Goal: Transaction & Acquisition: Purchase product/service

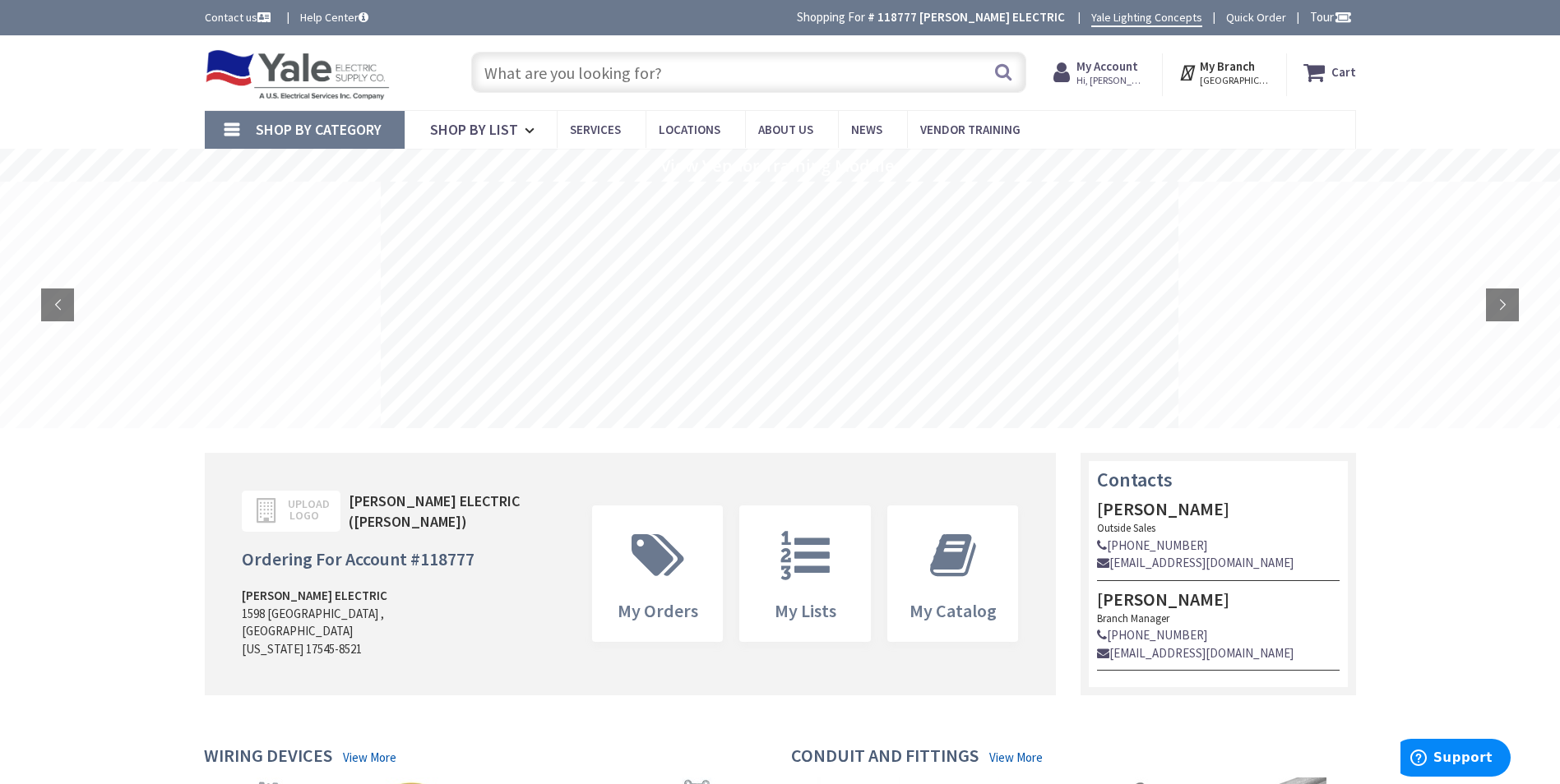
click at [1138, 74] on span "My Account Hi, Aaron" at bounding box center [1111, 73] width 70 height 29
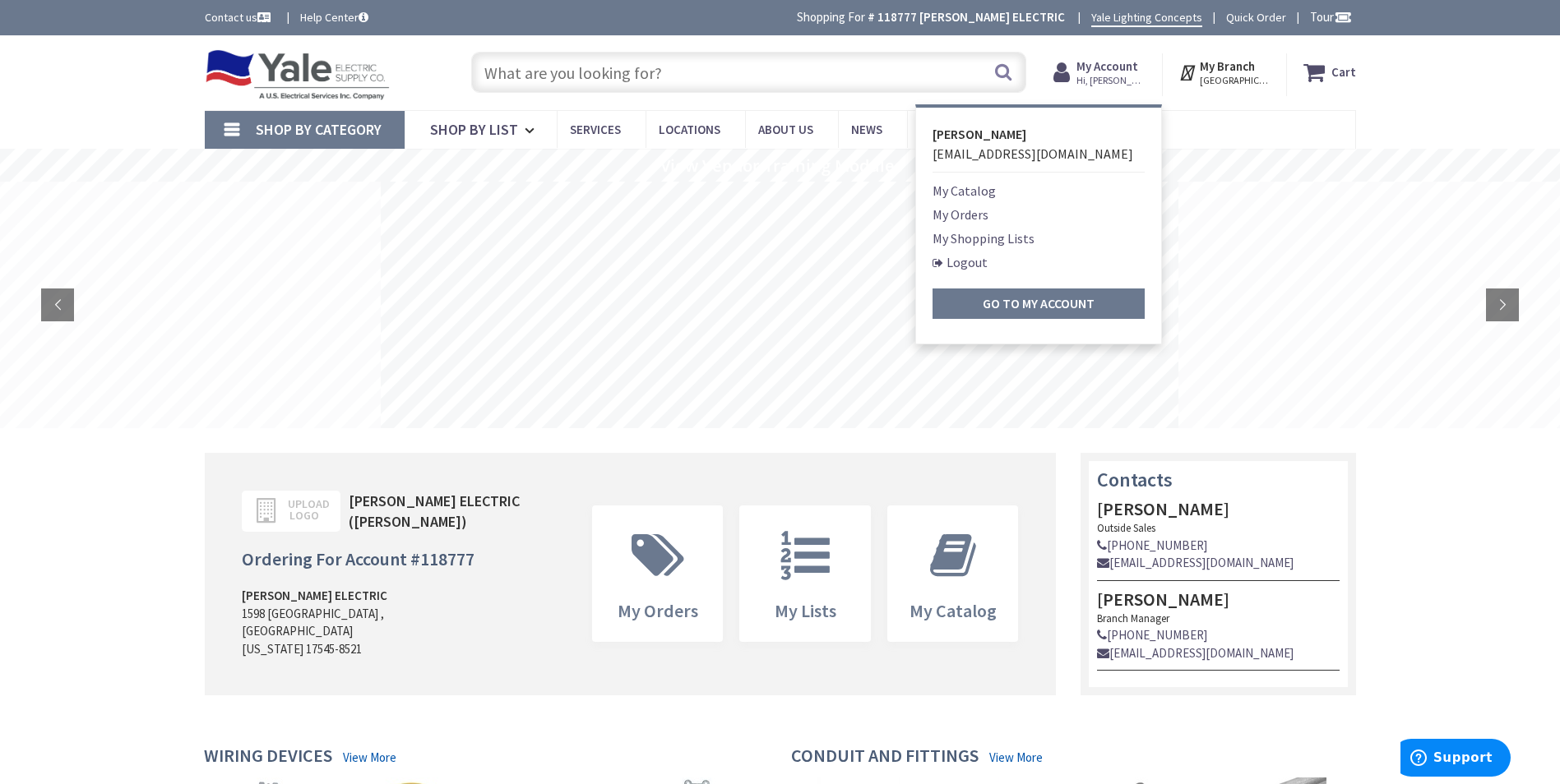
click at [973, 214] on link "My Orders" at bounding box center [961, 214] width 56 height 20
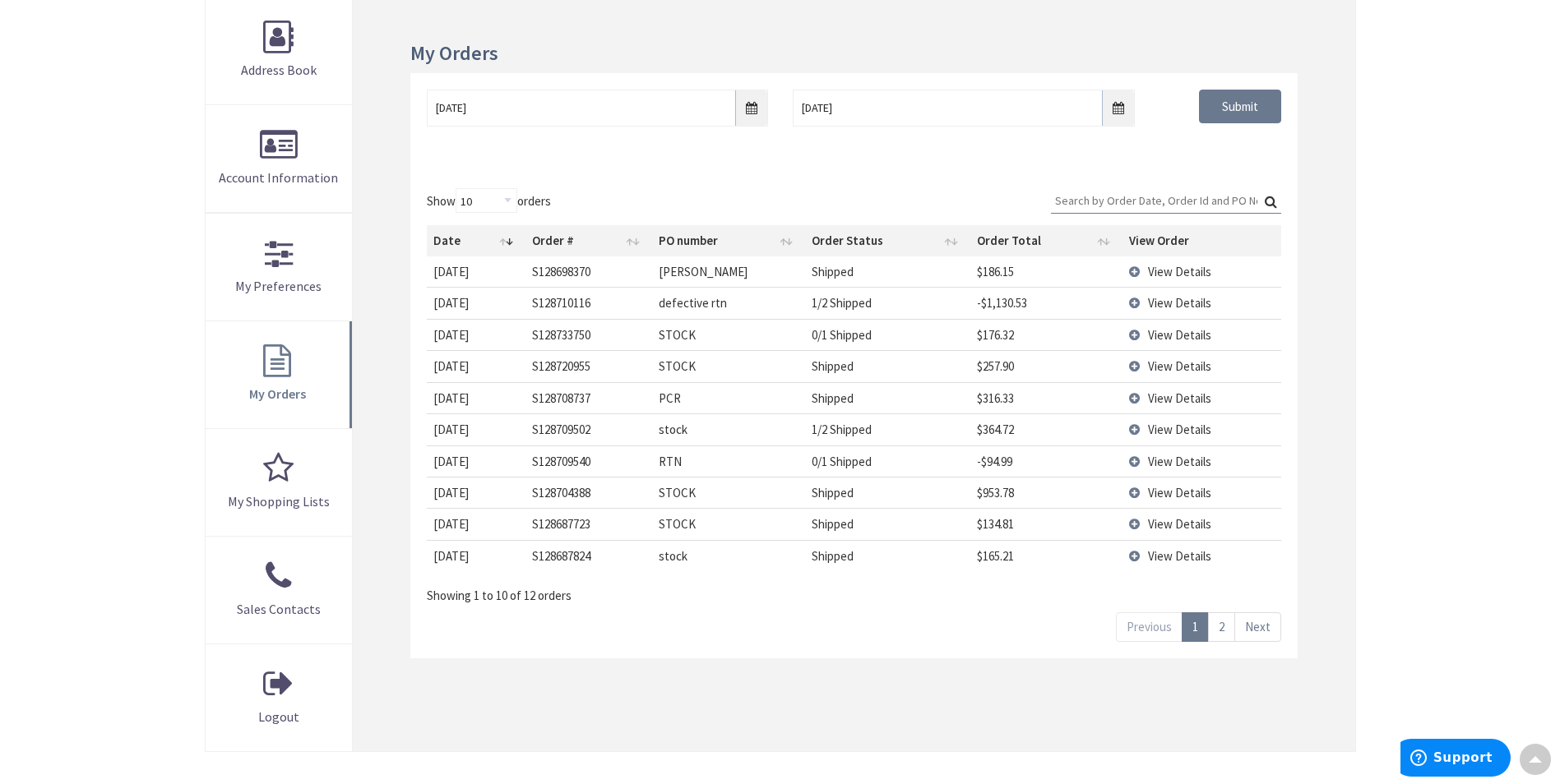
click at [1156, 336] on span "View Details" at bounding box center [1180, 335] width 63 height 16
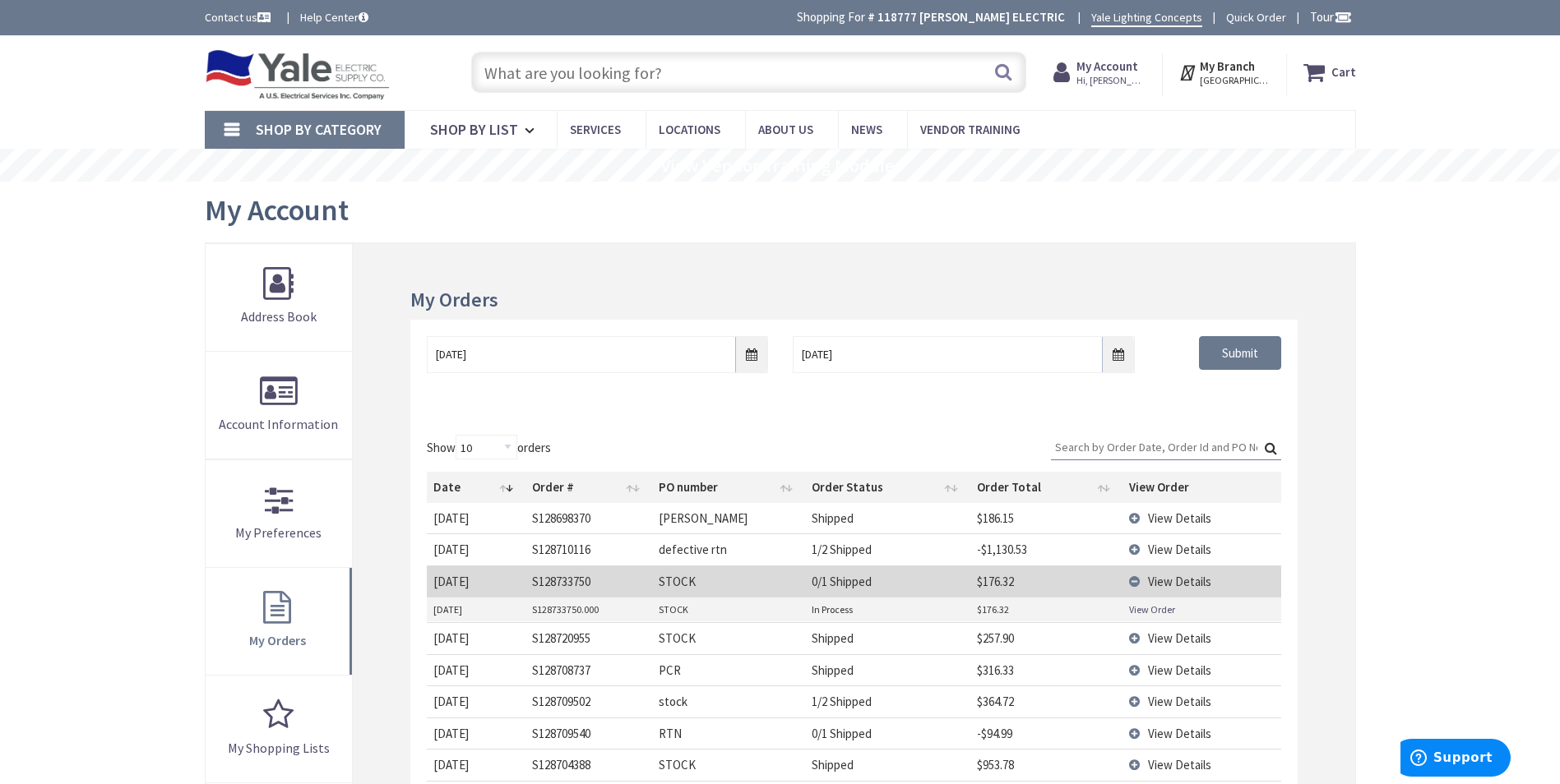
click at [1173, 458] on input "Search:" at bounding box center [1167, 447] width 230 height 25
click at [537, 78] on input "text" at bounding box center [749, 73] width 555 height 41
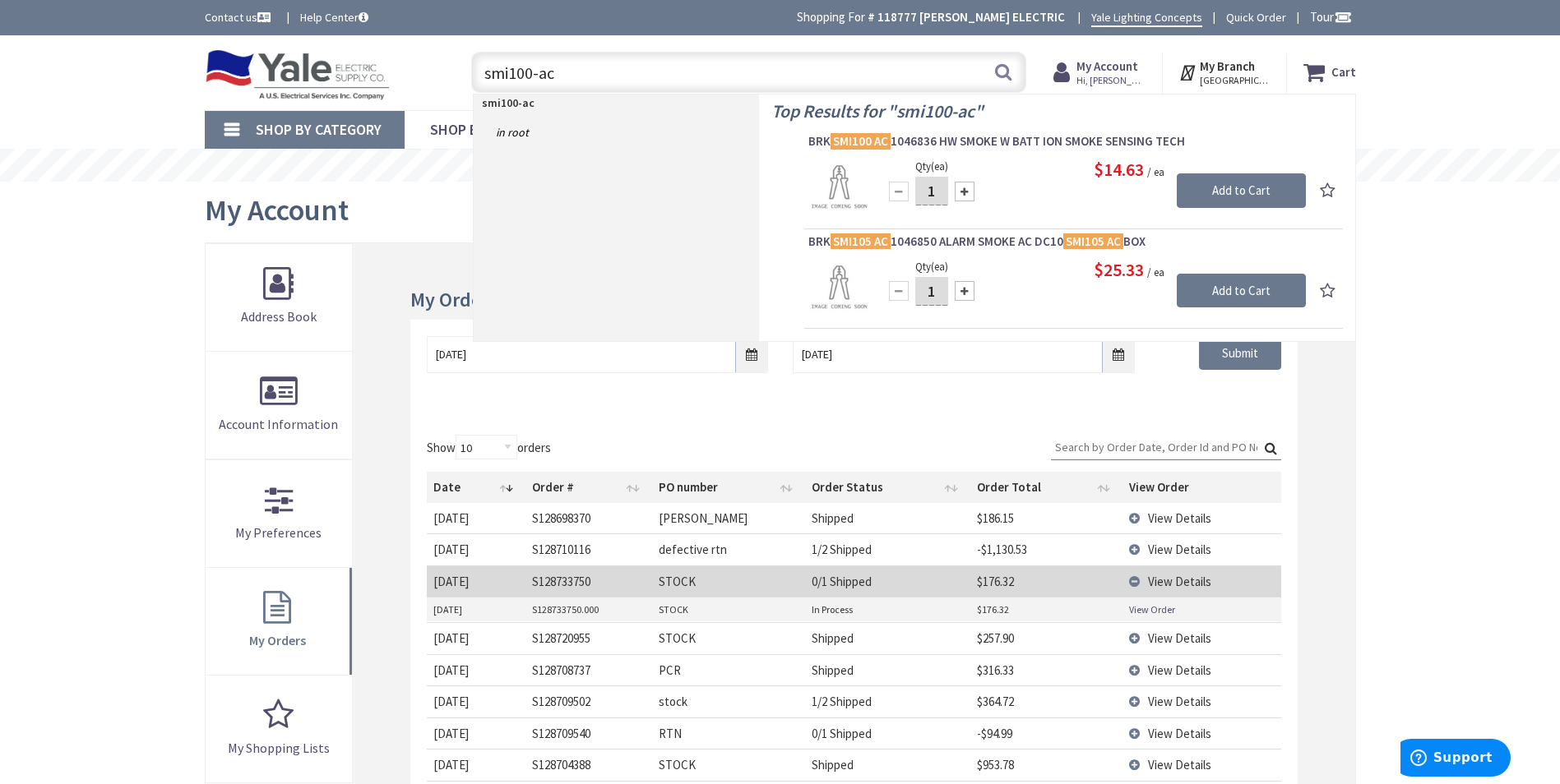
type input "smi100-ac"
click at [969, 197] on div at bounding box center [964, 191] width 20 height 20
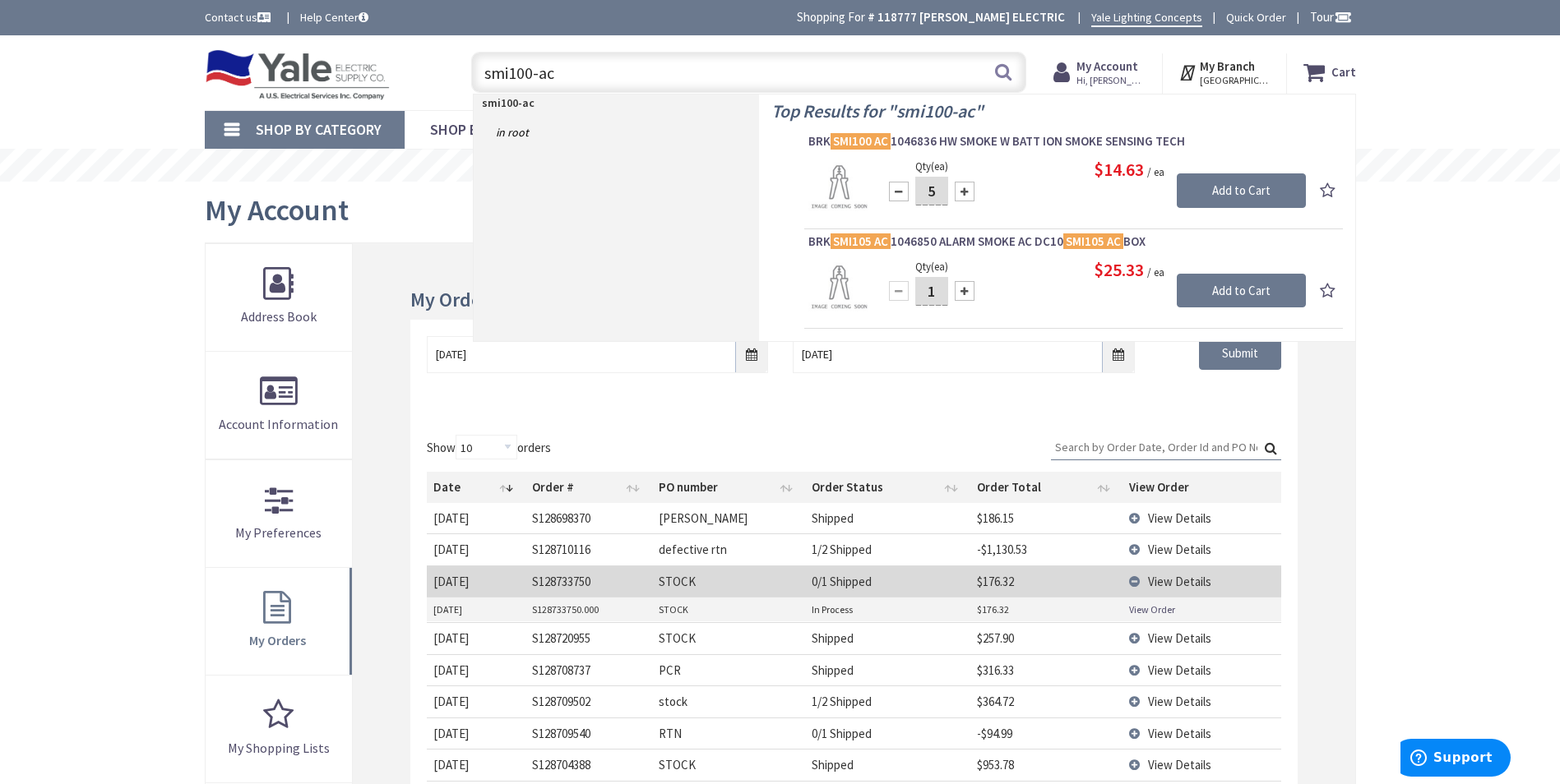
click at [969, 197] on div at bounding box center [964, 191] width 20 height 20
type input "6"
click at [1218, 188] on input "Add to Cart" at bounding box center [1241, 191] width 129 height 35
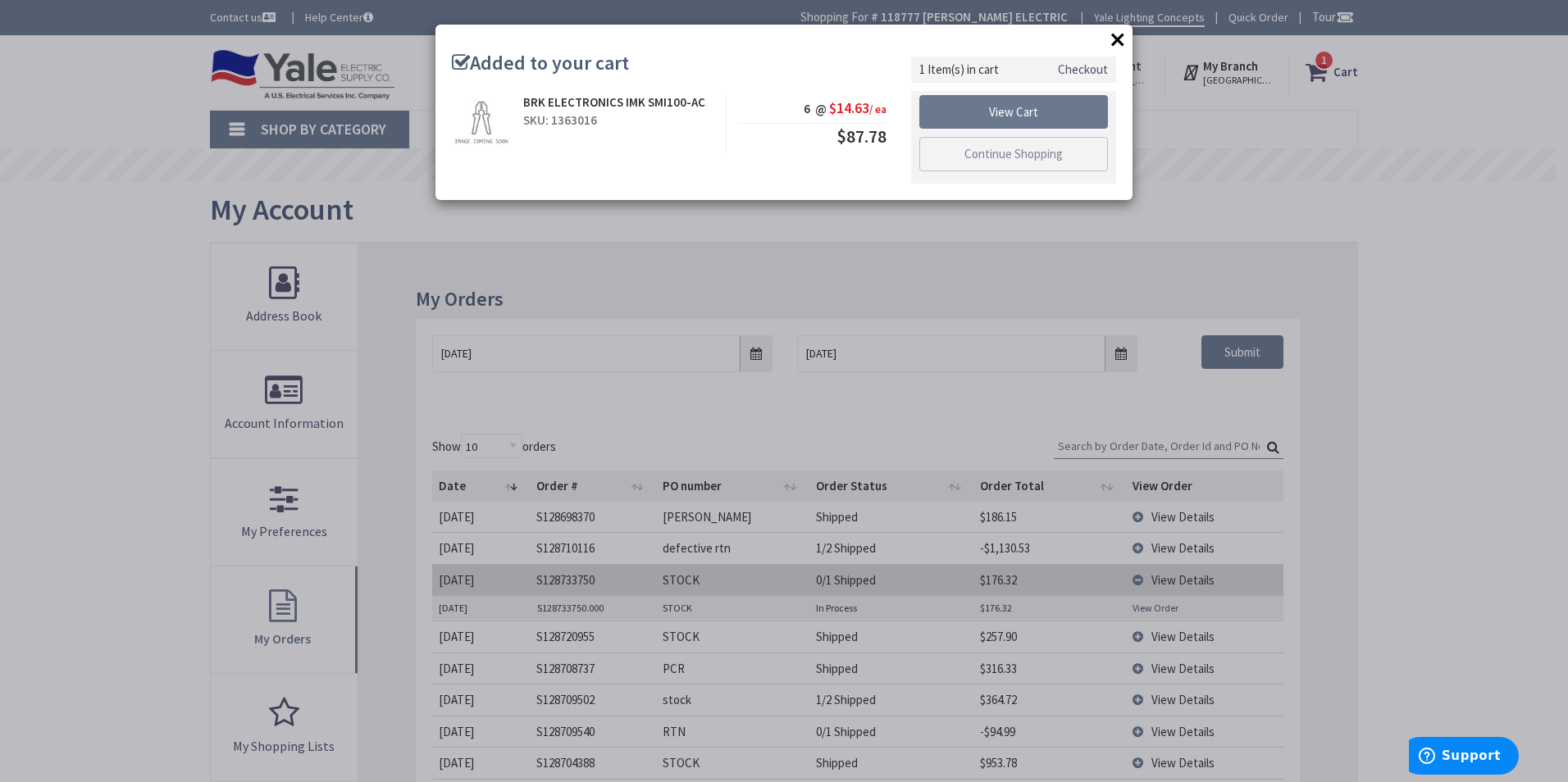
click at [1108, 32] on button "×" at bounding box center [1117, 39] width 25 height 25
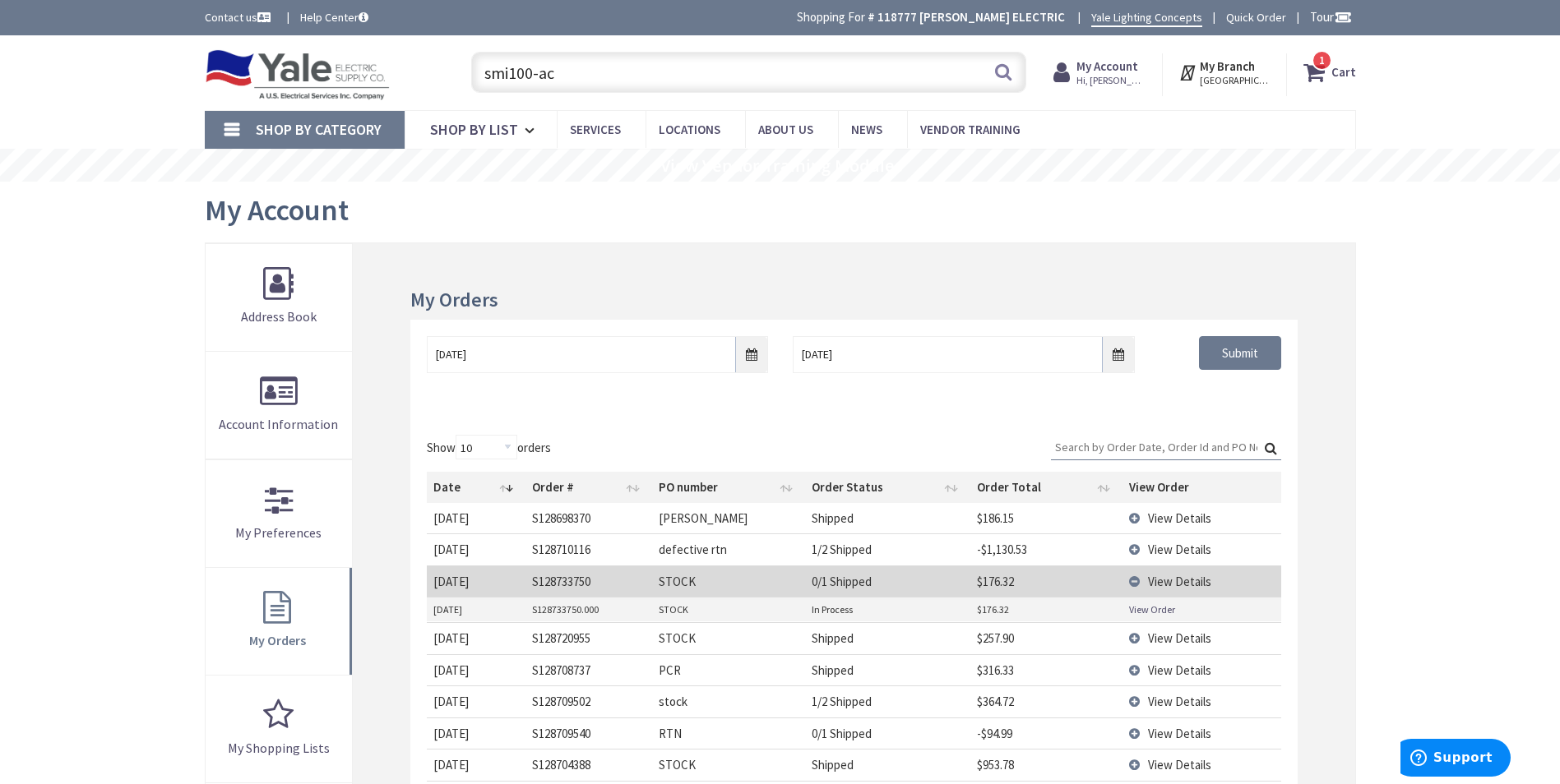
click at [516, 69] on input "smi100-ac" at bounding box center [749, 73] width 555 height 41
click at [511, 73] on input "smi100-ac" at bounding box center [749, 73] width 555 height 41
drag, startPoint x: 561, startPoint y: 80, endPoint x: 512, endPoint y: 85, distance: 49.3
click at [512, 85] on input "smi100-ac" at bounding box center [749, 73] width 555 height 41
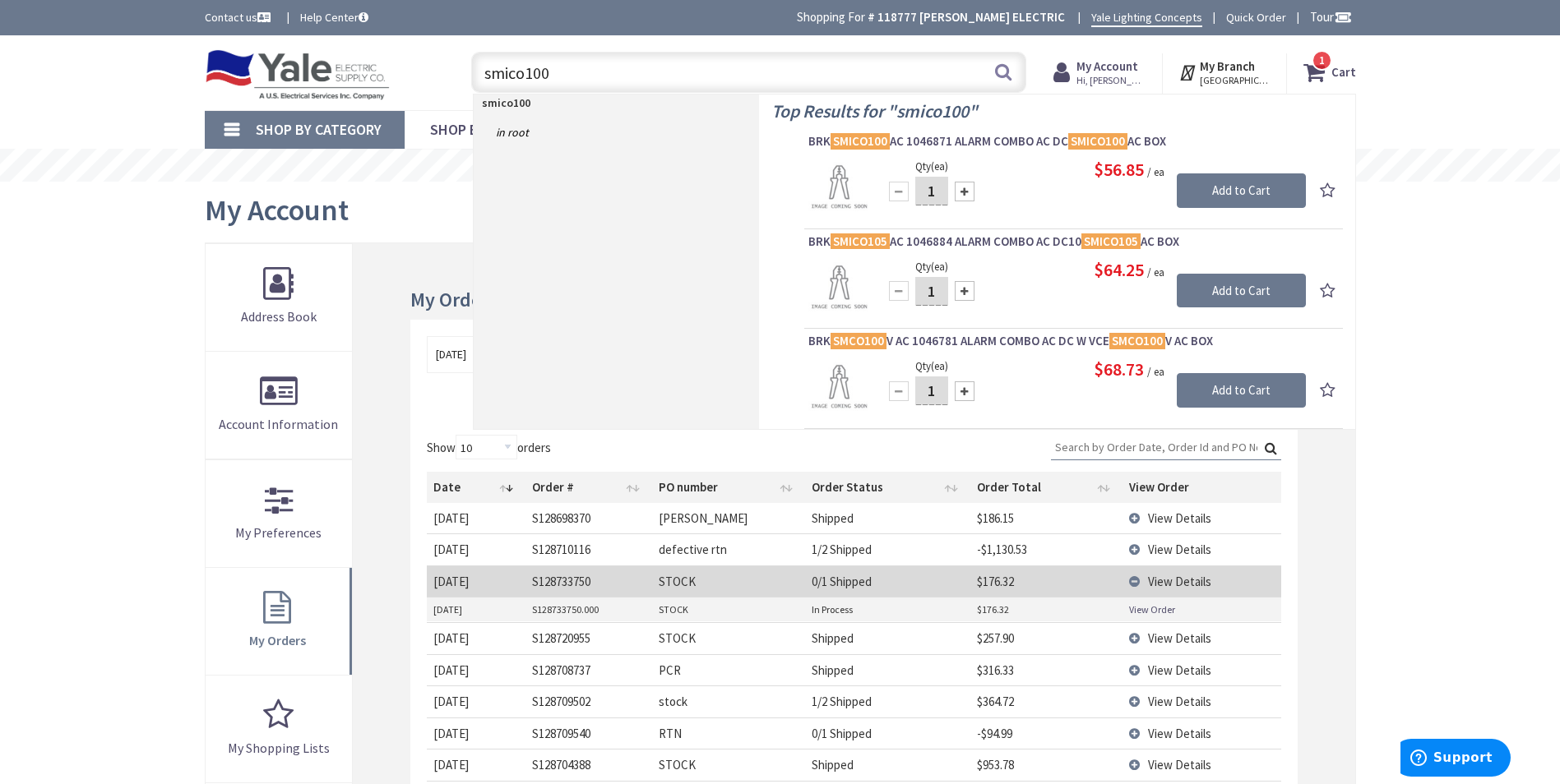
type input "smico100"
drag, startPoint x: 943, startPoint y: 193, endPoint x: 926, endPoint y: 193, distance: 17.0
click at [926, 193] on input "1" at bounding box center [932, 190] width 33 height 29
type input "6"
click at [1203, 201] on input "Add to Cart" at bounding box center [1241, 191] width 129 height 35
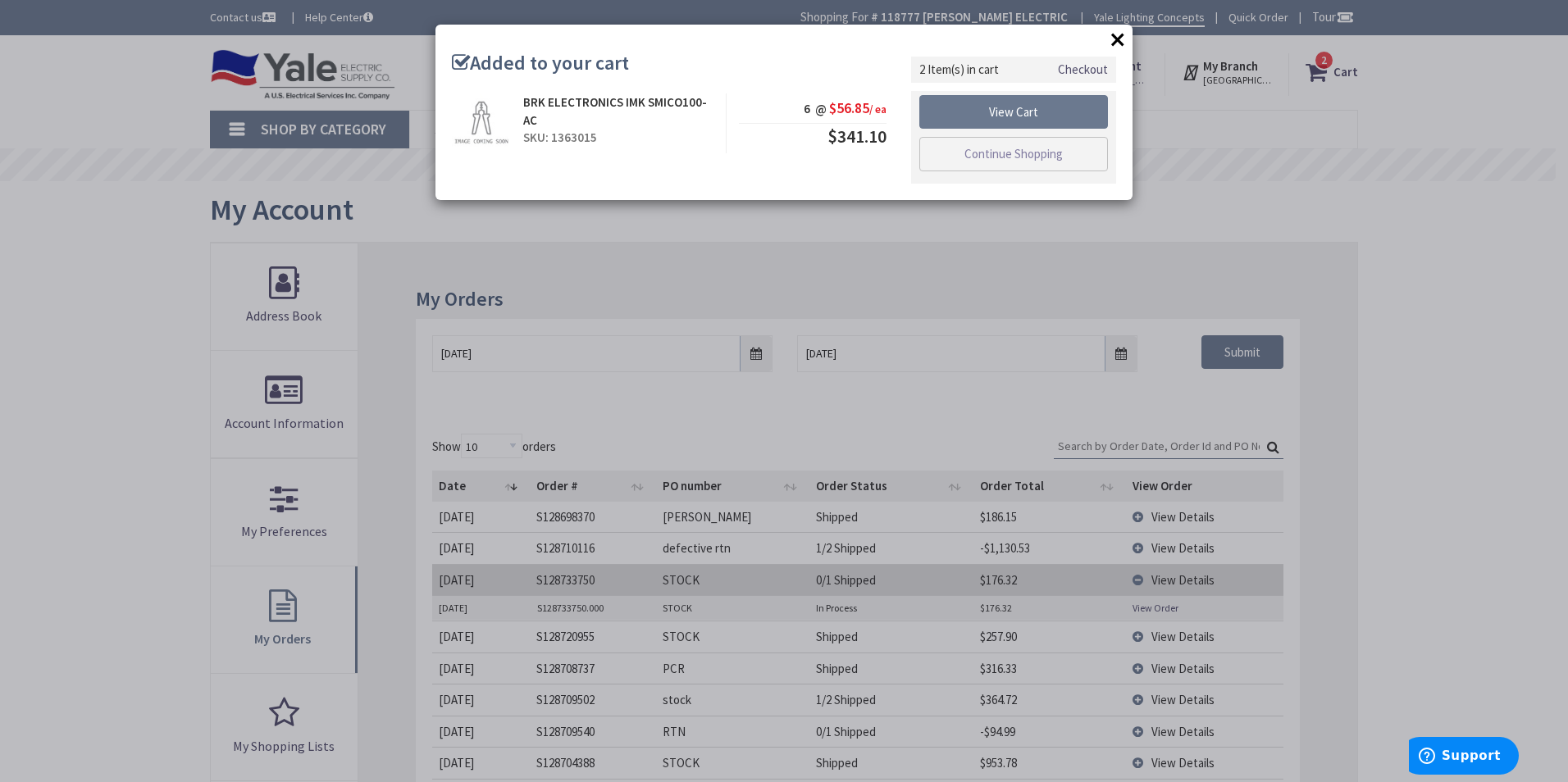
click at [1118, 44] on button "×" at bounding box center [1117, 39] width 25 height 25
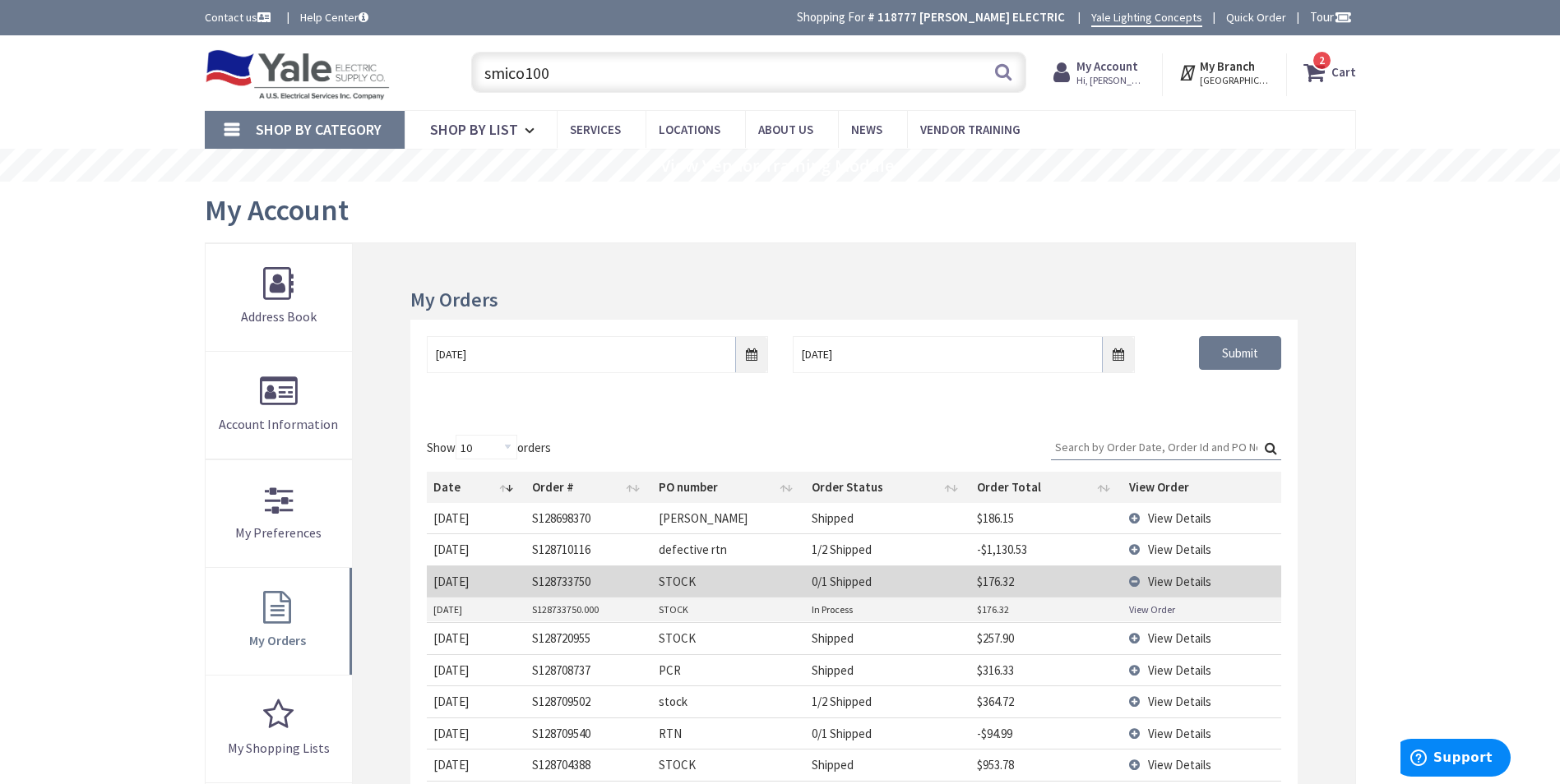
click at [1335, 73] on strong "Cart" at bounding box center [1344, 73] width 25 height 29
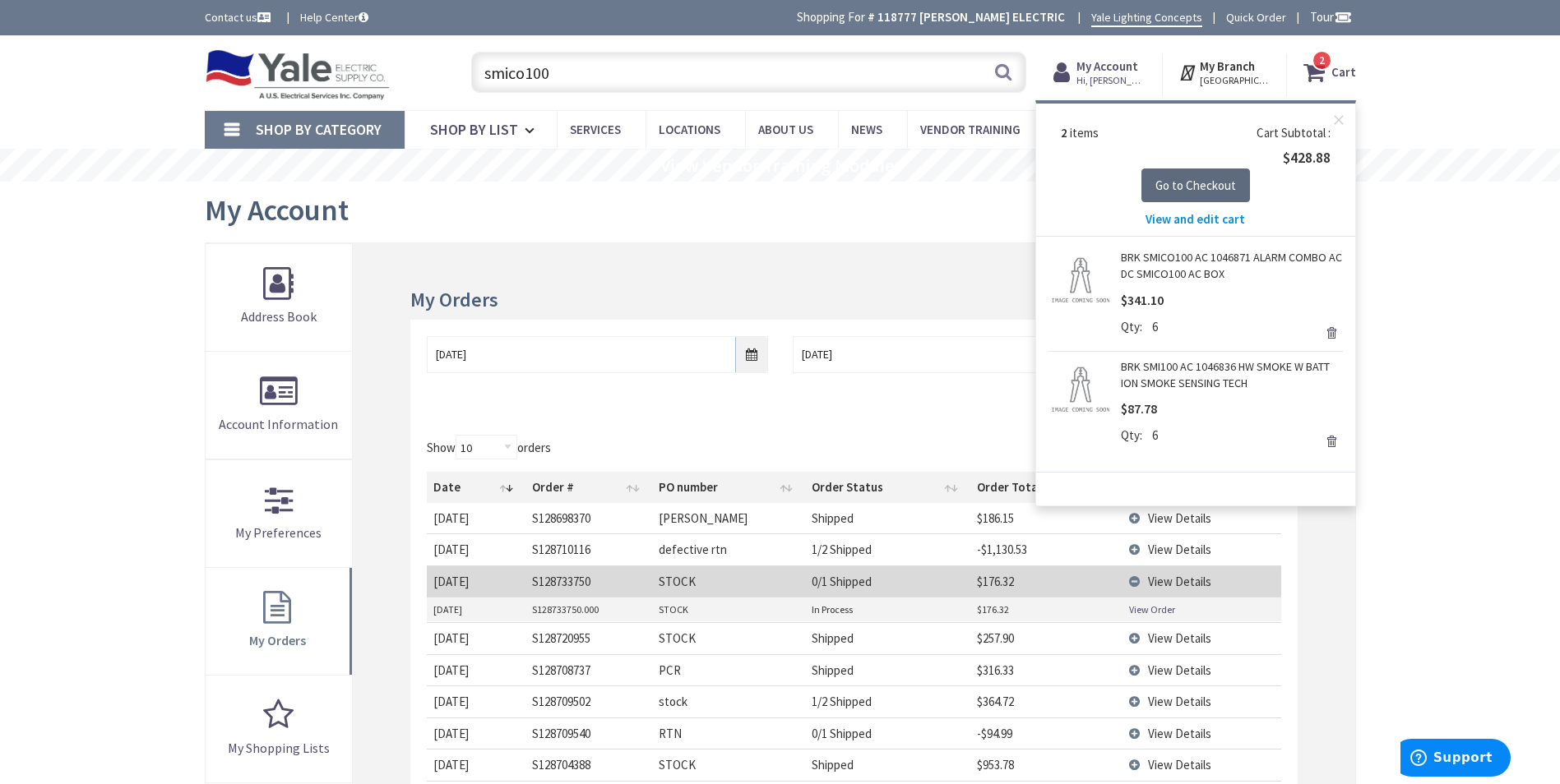
click at [1195, 194] on button "Go to Checkout" at bounding box center [1196, 186] width 109 height 35
